Goal: Download file/media

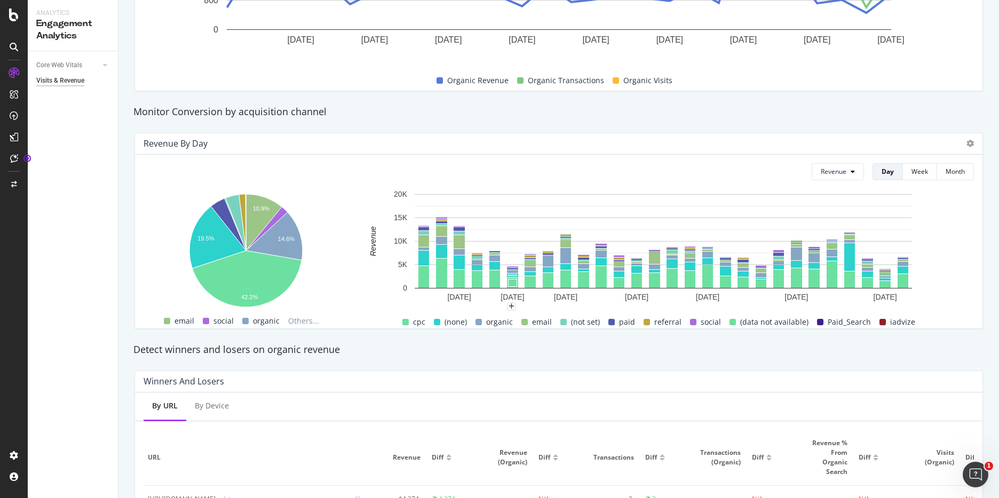
scroll to position [316, 0]
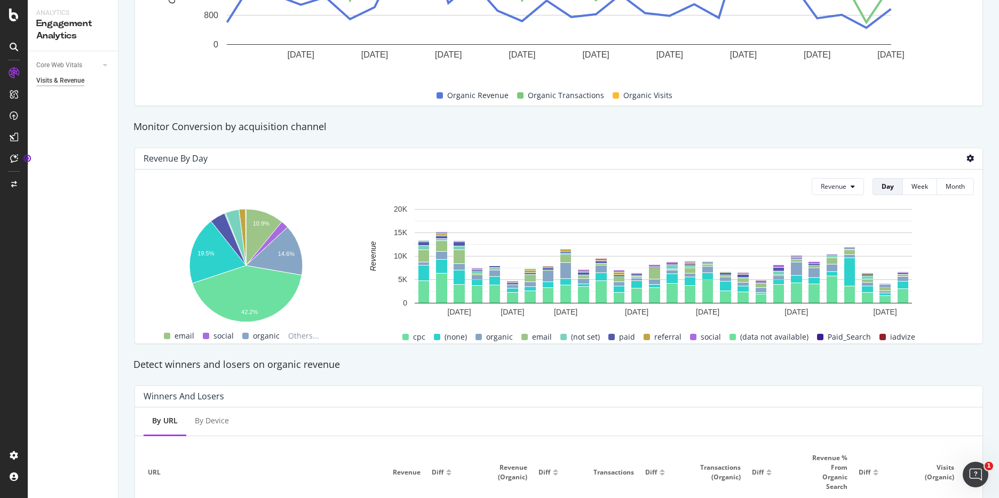
click at [968, 160] on icon at bounding box center [969, 158] width 7 height 7
click at [716, 136] on div "Monitor Conversion by acquisition channel" at bounding box center [558, 127] width 861 height 25
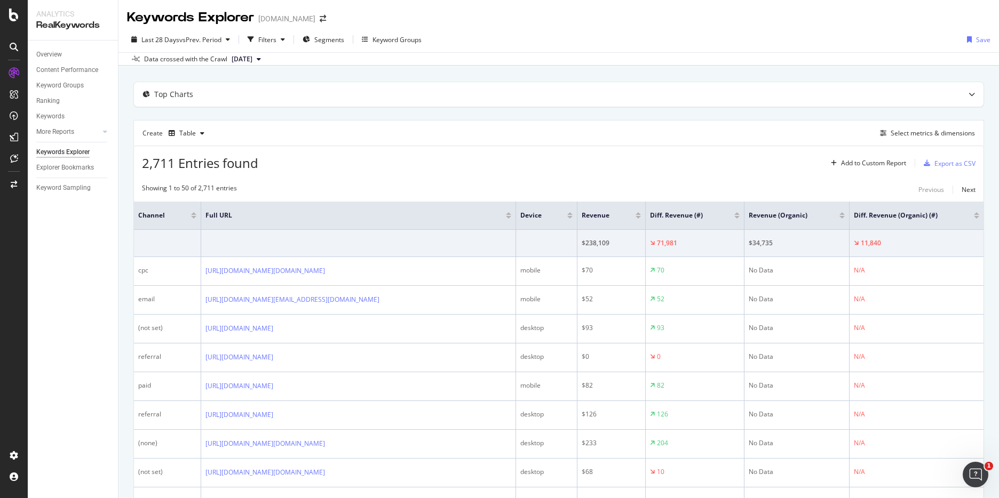
click at [265, 59] on button "[DATE]" at bounding box center [246, 59] width 38 height 13
click at [208, 37] on span "vs Prev. Period" at bounding box center [200, 39] width 42 height 9
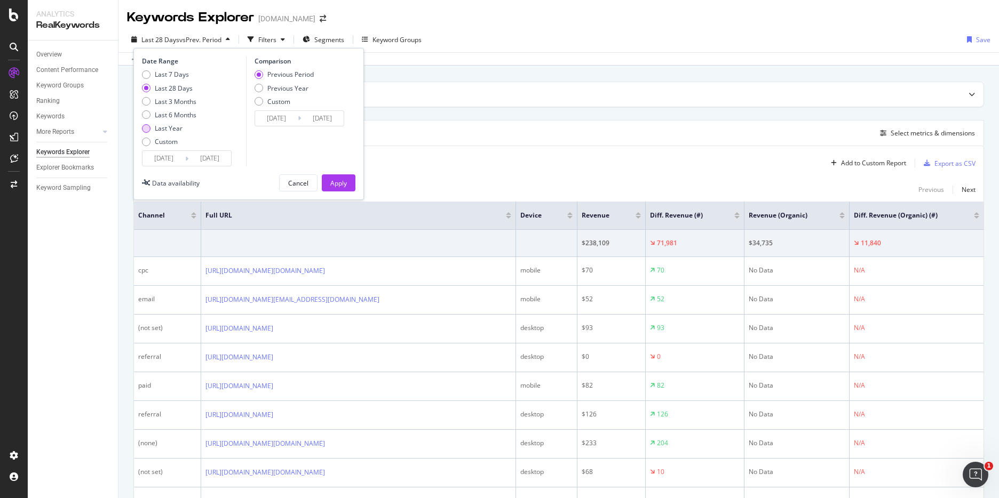
click at [166, 128] on div "Last Year" at bounding box center [169, 128] width 28 height 9
type input "[DATE]"
click at [352, 188] on button "Apply" at bounding box center [339, 182] width 34 height 17
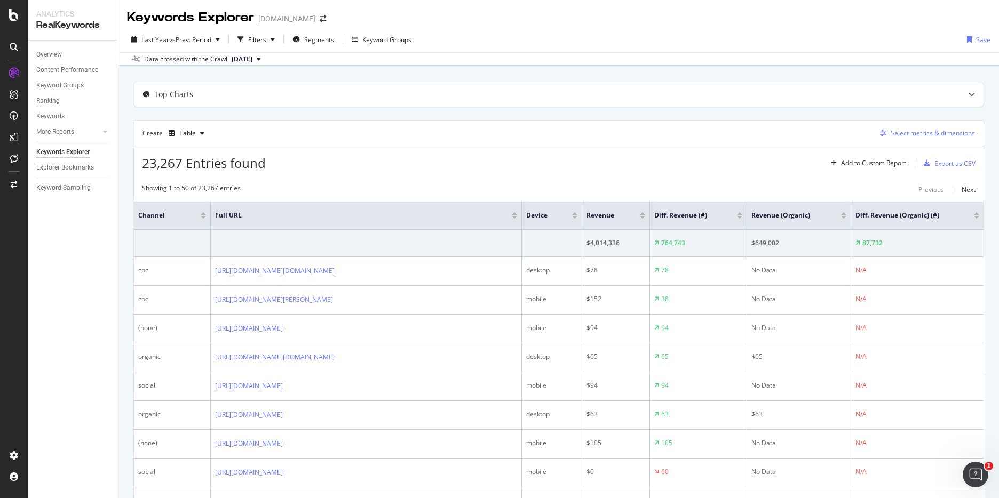
click at [911, 137] on div "Select metrics & dimensions" at bounding box center [932, 133] width 84 height 9
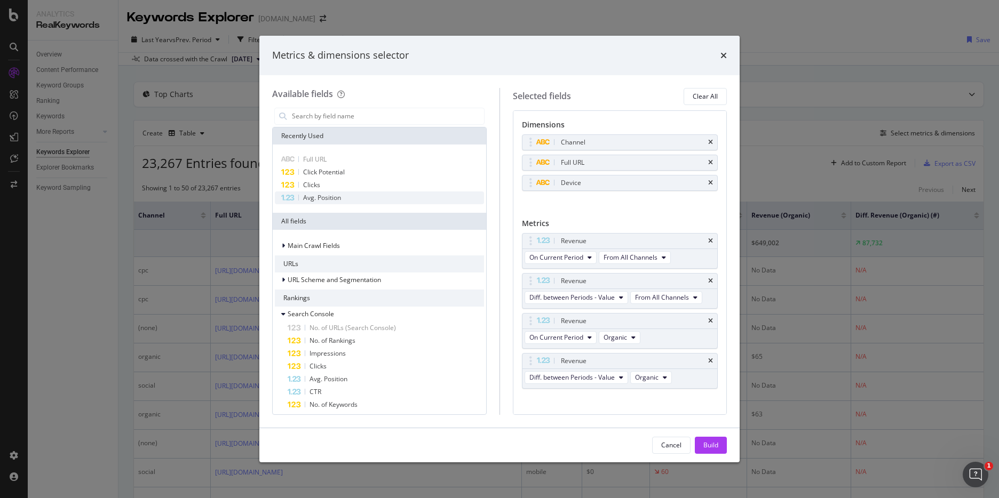
click at [323, 198] on span "Avg. Position" at bounding box center [322, 197] width 38 height 9
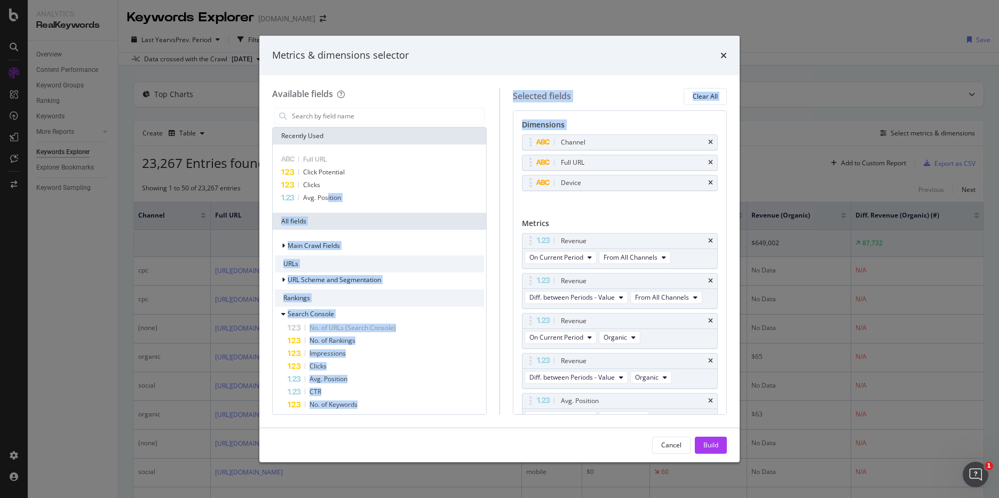
drag, startPoint x: 338, startPoint y: 198, endPoint x: 592, endPoint y: 201, distance: 254.0
click at [593, 201] on div "Available fields Recently Used Full URL Click Potential Clicks Avg. Position Al…" at bounding box center [499, 251] width 455 height 327
click at [673, 214] on div "Dimensions Channel Full URL Device You can use this field as a dimension Metric…" at bounding box center [620, 286] width 196 height 332
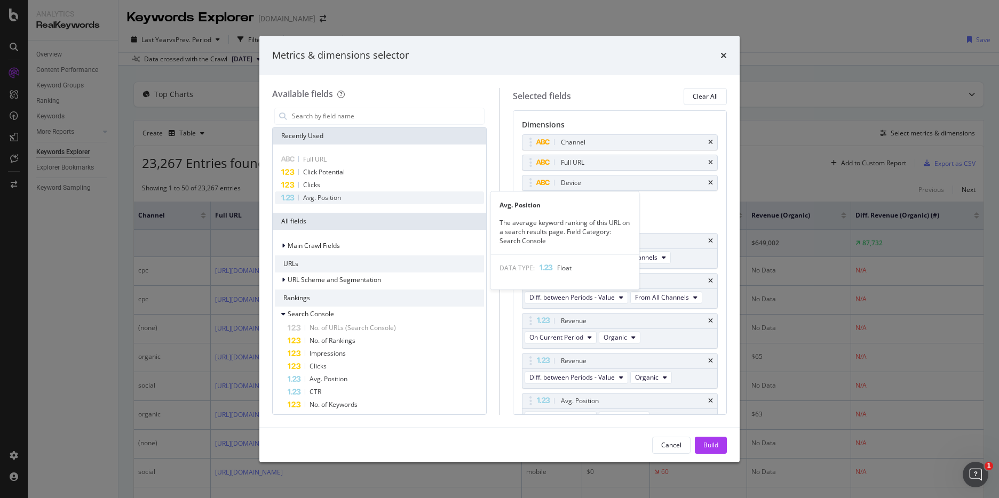
click at [332, 199] on span "Avg. Position" at bounding box center [322, 197] width 38 height 9
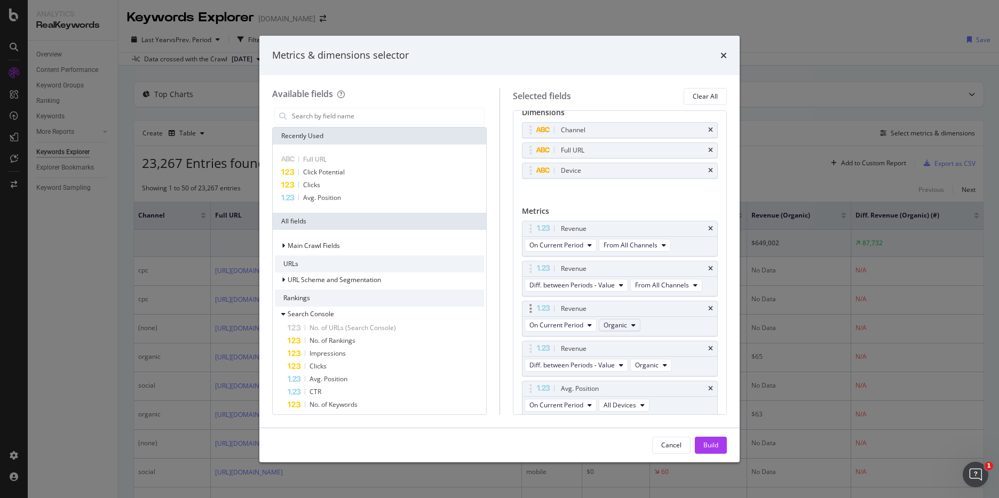
scroll to position [90, 0]
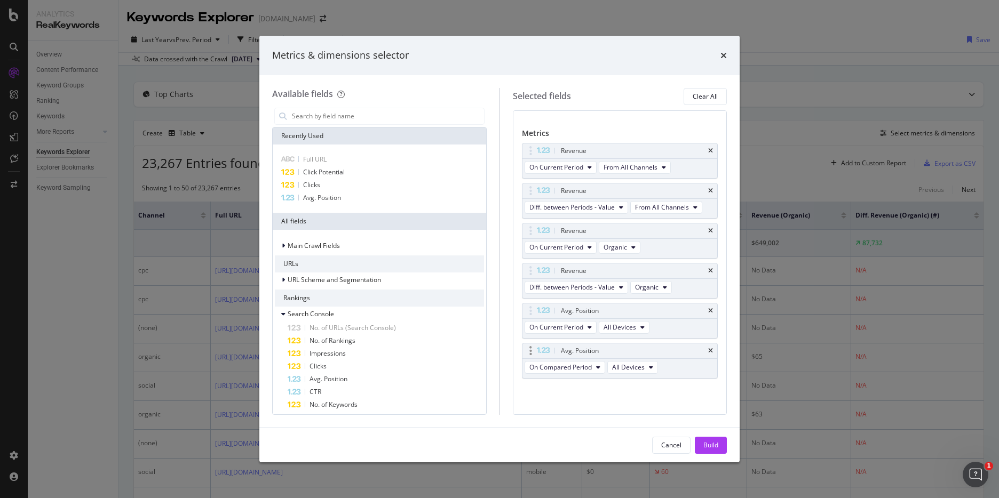
click at [713, 350] on div "Avg. Position" at bounding box center [619, 351] width 195 height 15
drag, startPoint x: 711, startPoint y: 351, endPoint x: 705, endPoint y: 355, distance: 7.3
click at [710, 351] on icon "times" at bounding box center [710, 351] width 5 height 6
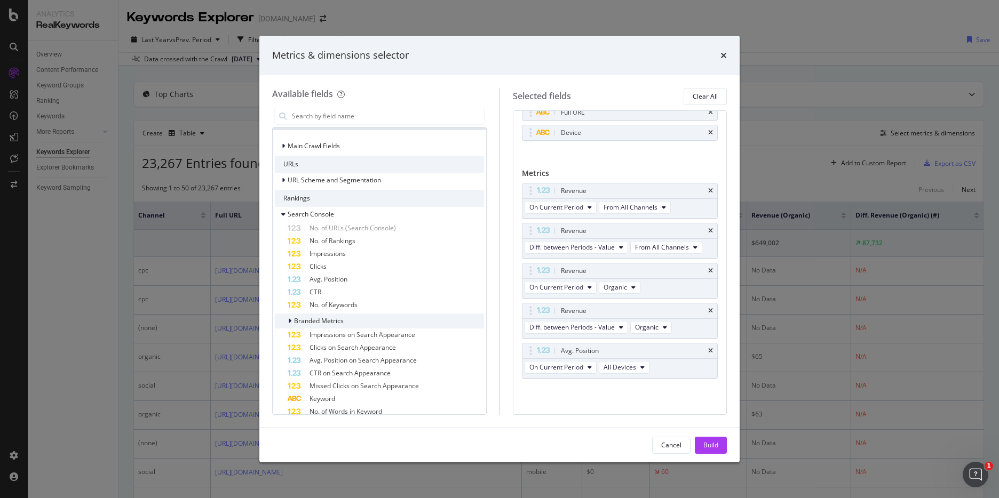
scroll to position [98, 0]
click at [310, 267] on span "Clicks" at bounding box center [317, 268] width 17 height 9
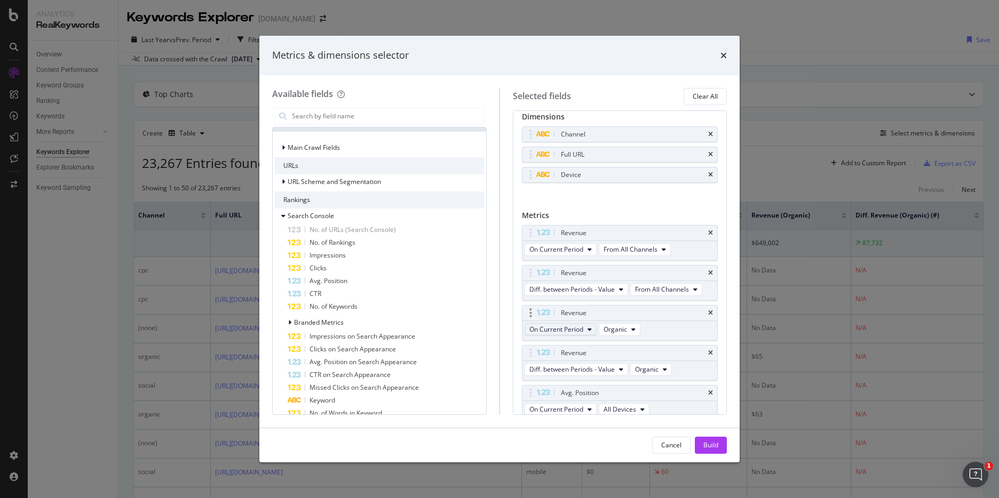
scroll to position [0, 0]
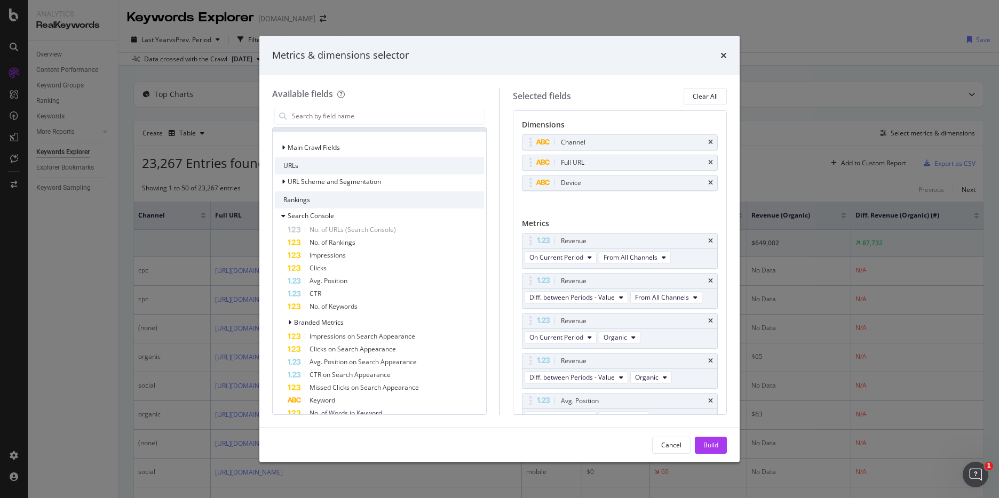
click at [702, 442] on button "Build" at bounding box center [711, 445] width 32 height 17
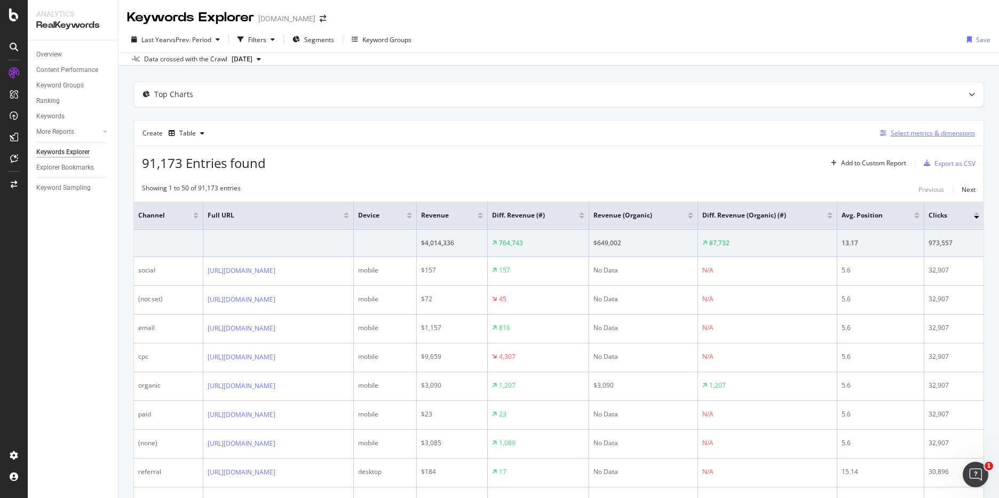
click at [905, 134] on div "Select metrics & dimensions" at bounding box center [932, 133] width 84 height 9
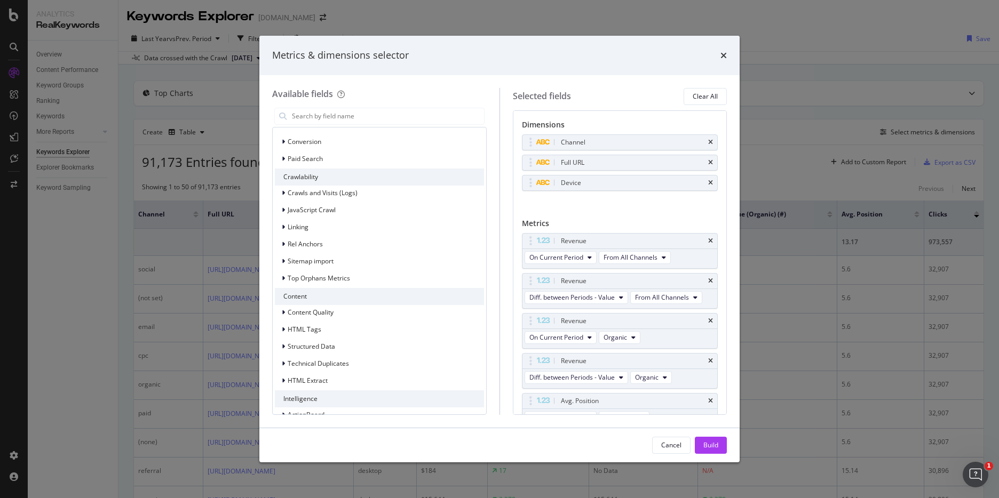
scroll to position [984, 0]
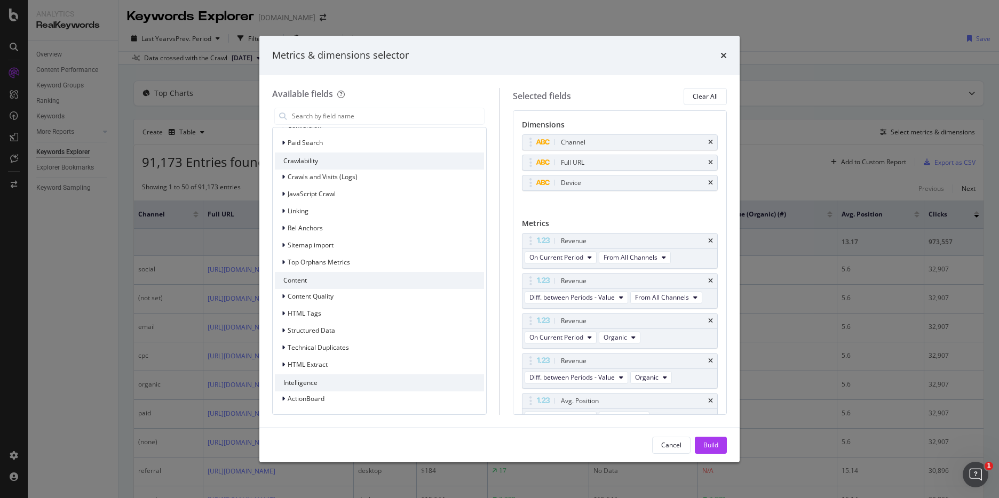
click at [761, 63] on div "Metrics & dimensions selector Available fields Recently Used Device Full URL Ch…" at bounding box center [499, 249] width 999 height 498
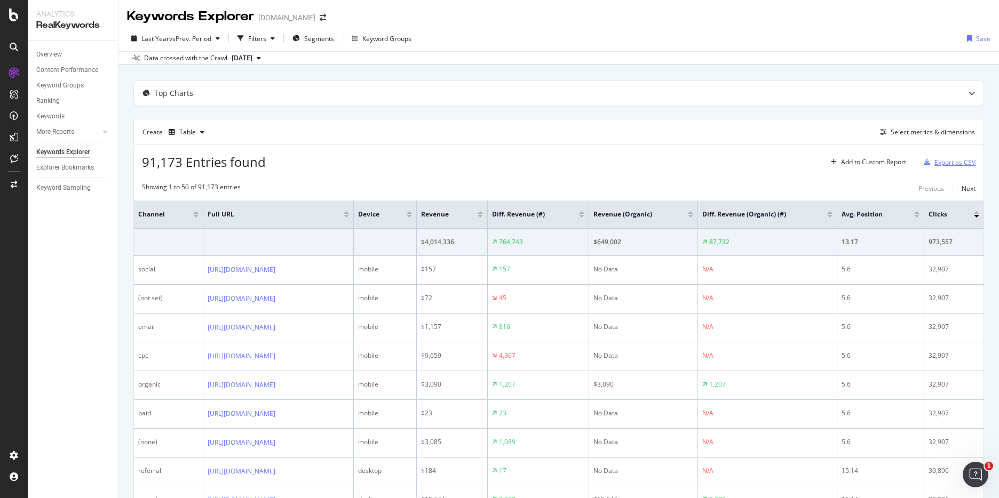
click at [945, 160] on div "Export as CSV" at bounding box center [954, 162] width 41 height 9
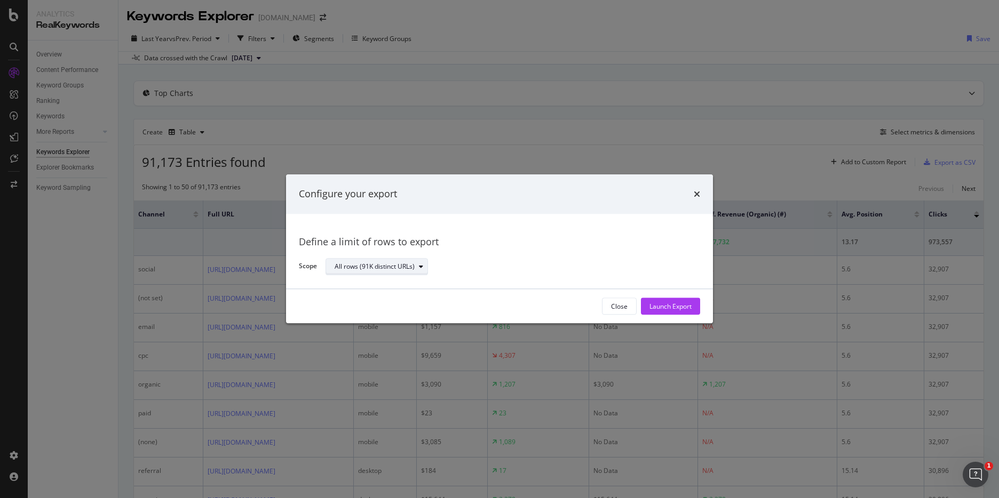
click at [388, 265] on div "All rows (91K distinct URLs)" at bounding box center [375, 267] width 80 height 6
click at [386, 283] on div "All rows (91K distinct URLs)" at bounding box center [382, 284] width 86 height 9
click at [664, 309] on div "Launch Export" at bounding box center [670, 306] width 42 height 9
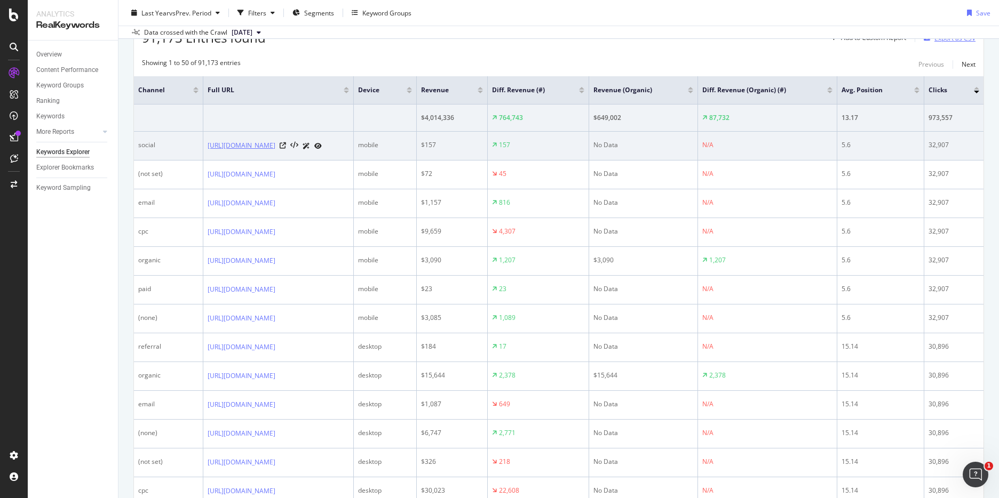
scroll to position [0, 0]
